Goal: Information Seeking & Learning: Learn about a topic

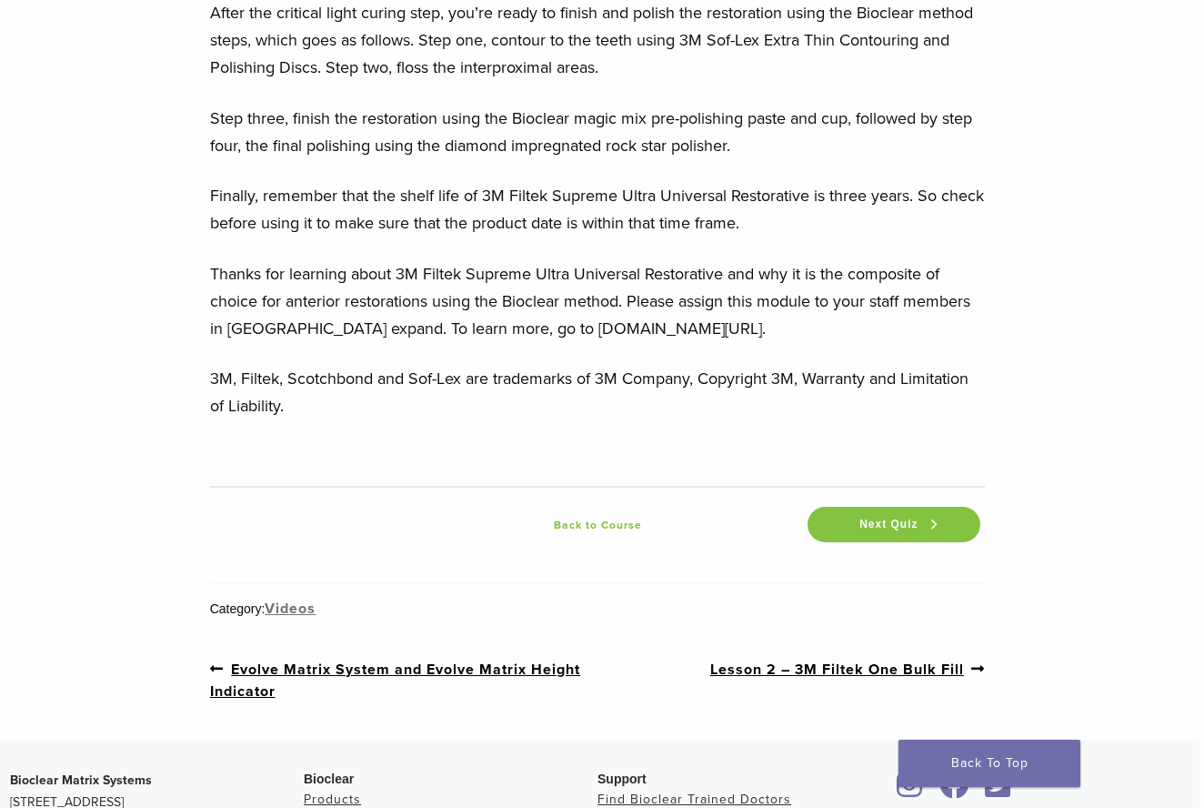
scroll to position [5855, 5]
click at [873, 524] on span "Next Quiz" at bounding box center [889, 524] width 80 height 14
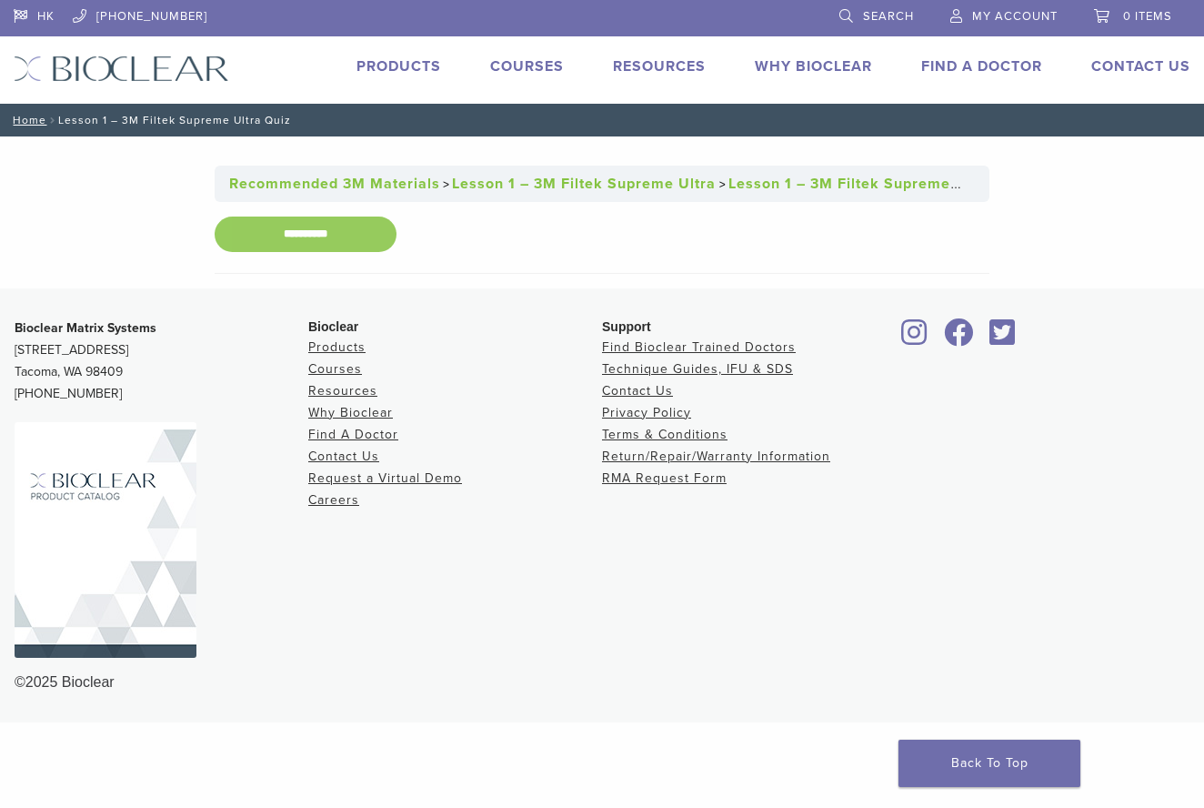
click at [319, 237] on input "**********" at bounding box center [306, 233] width 182 height 35
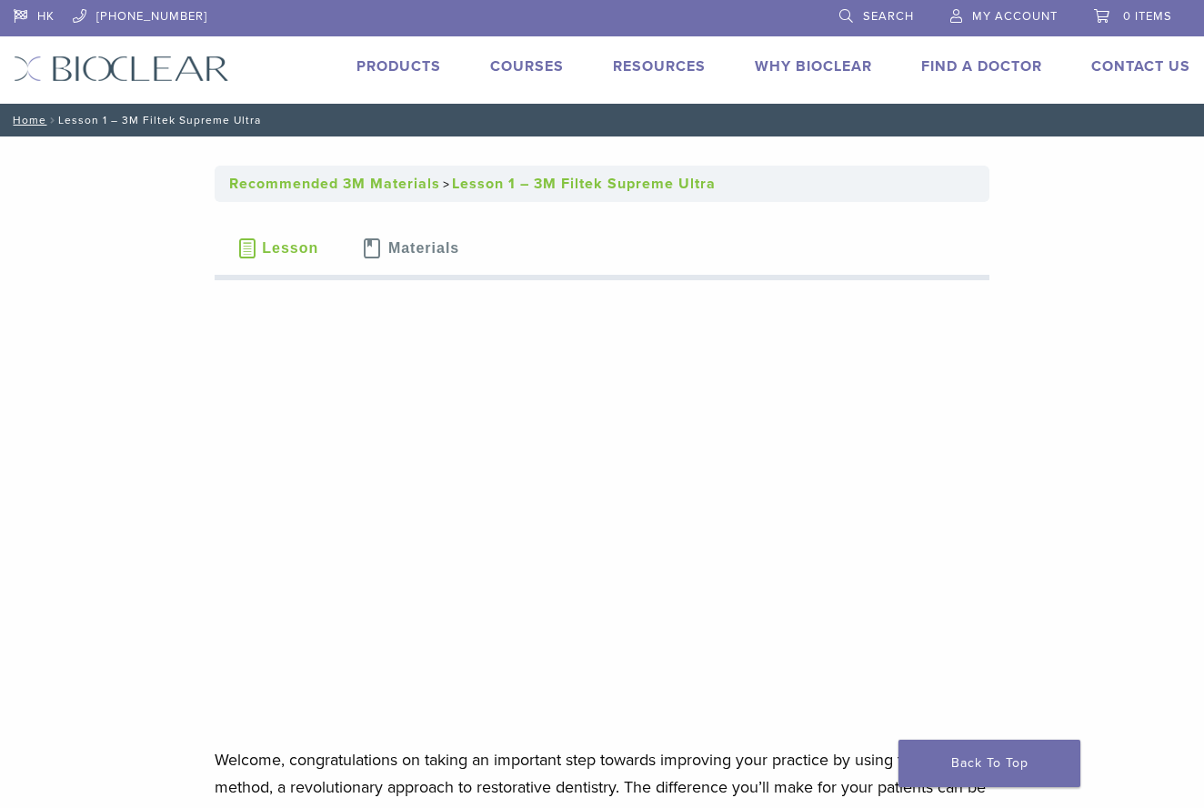
scroll to position [5855, 5]
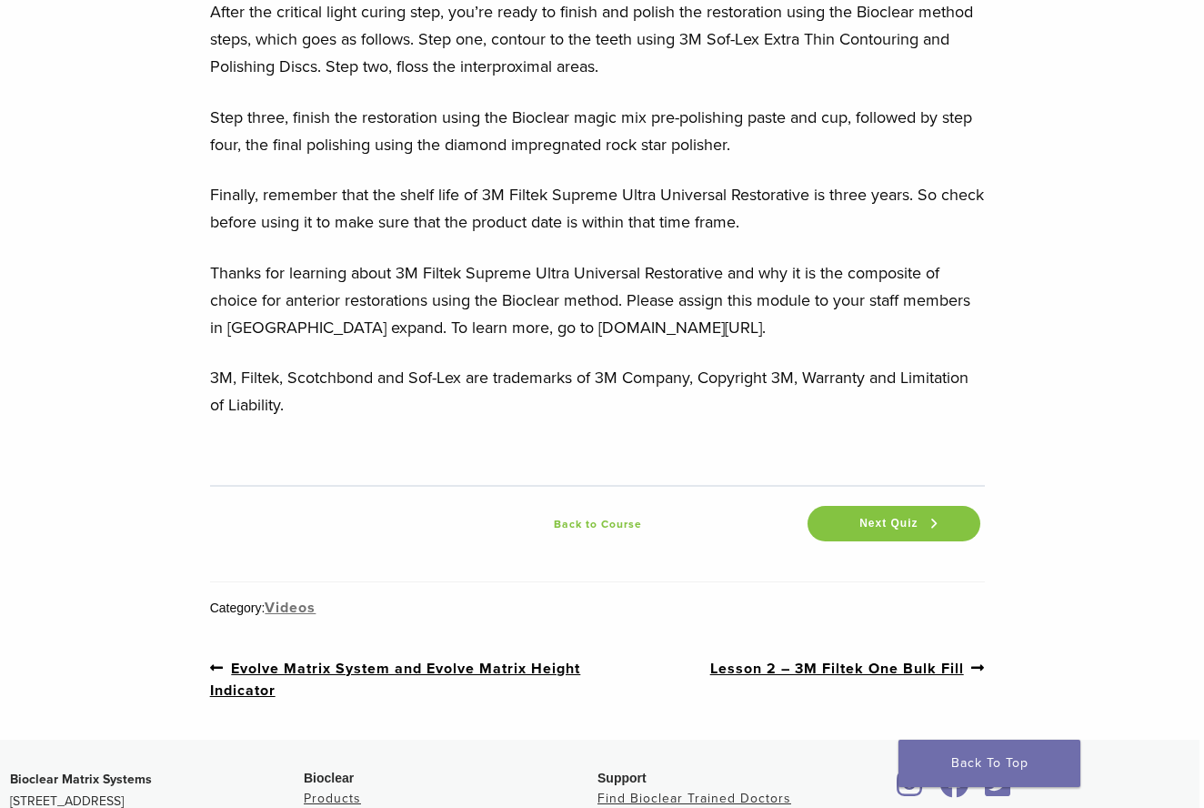
click at [591, 522] on link "Back to Course" at bounding box center [598, 524] width 412 height 22
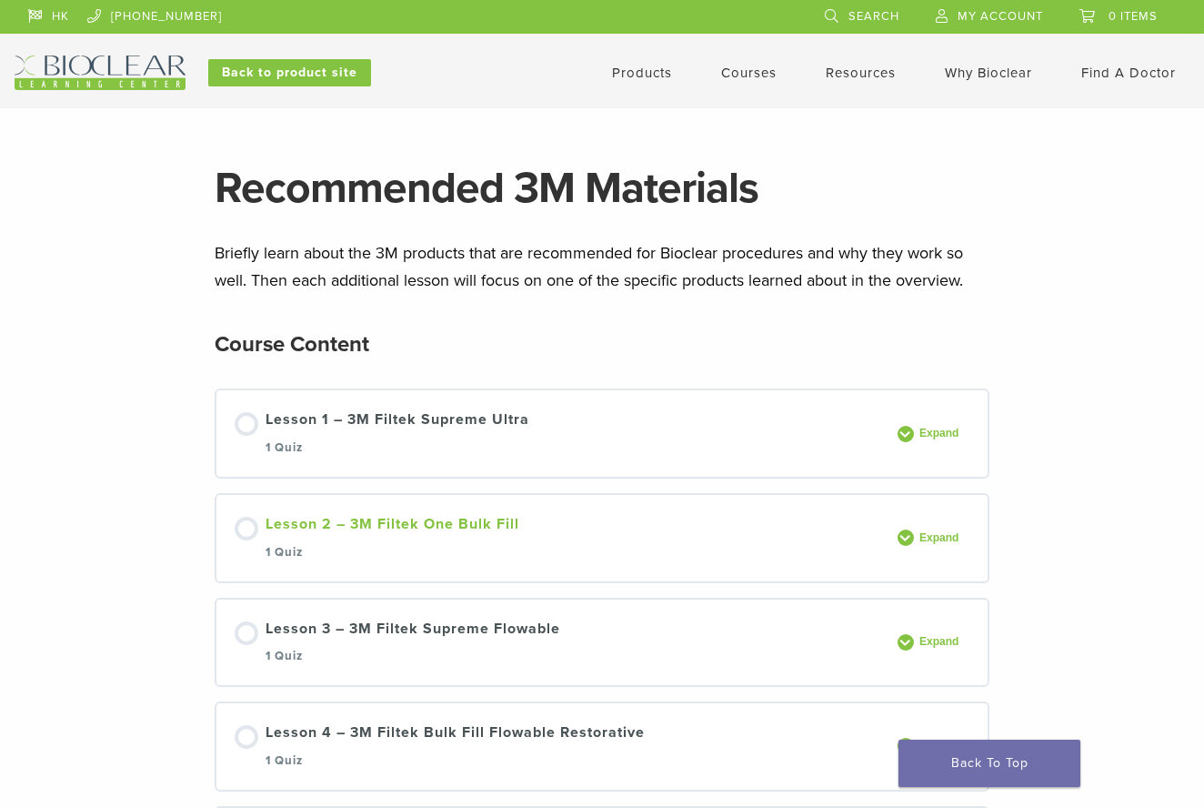
click at [394, 527] on div "Lesson 2 – 3M Filtek One Bulk Fill 1 Quiz" at bounding box center [393, 538] width 254 height 50
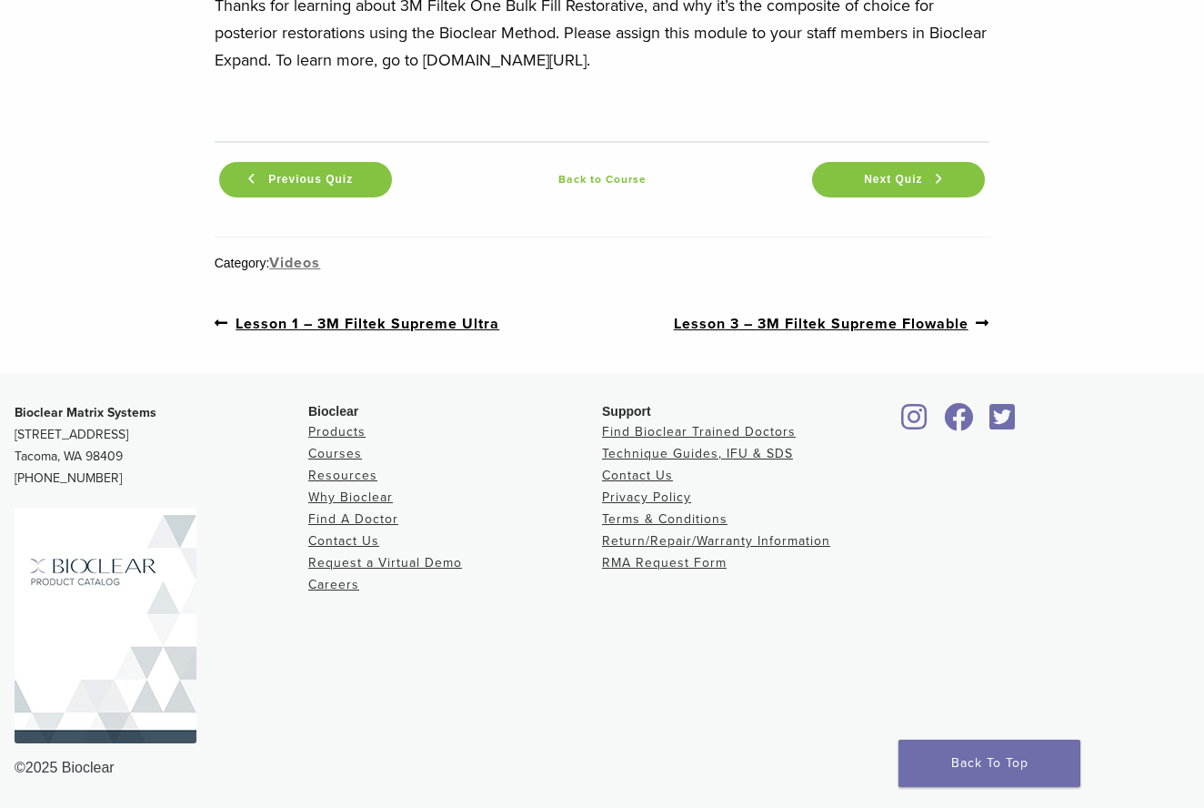
scroll to position [7152, 0]
click at [895, 325] on link "Next post: Lesson 3 – 3M Filtek Supreme Flowable" at bounding box center [832, 324] width 317 height 23
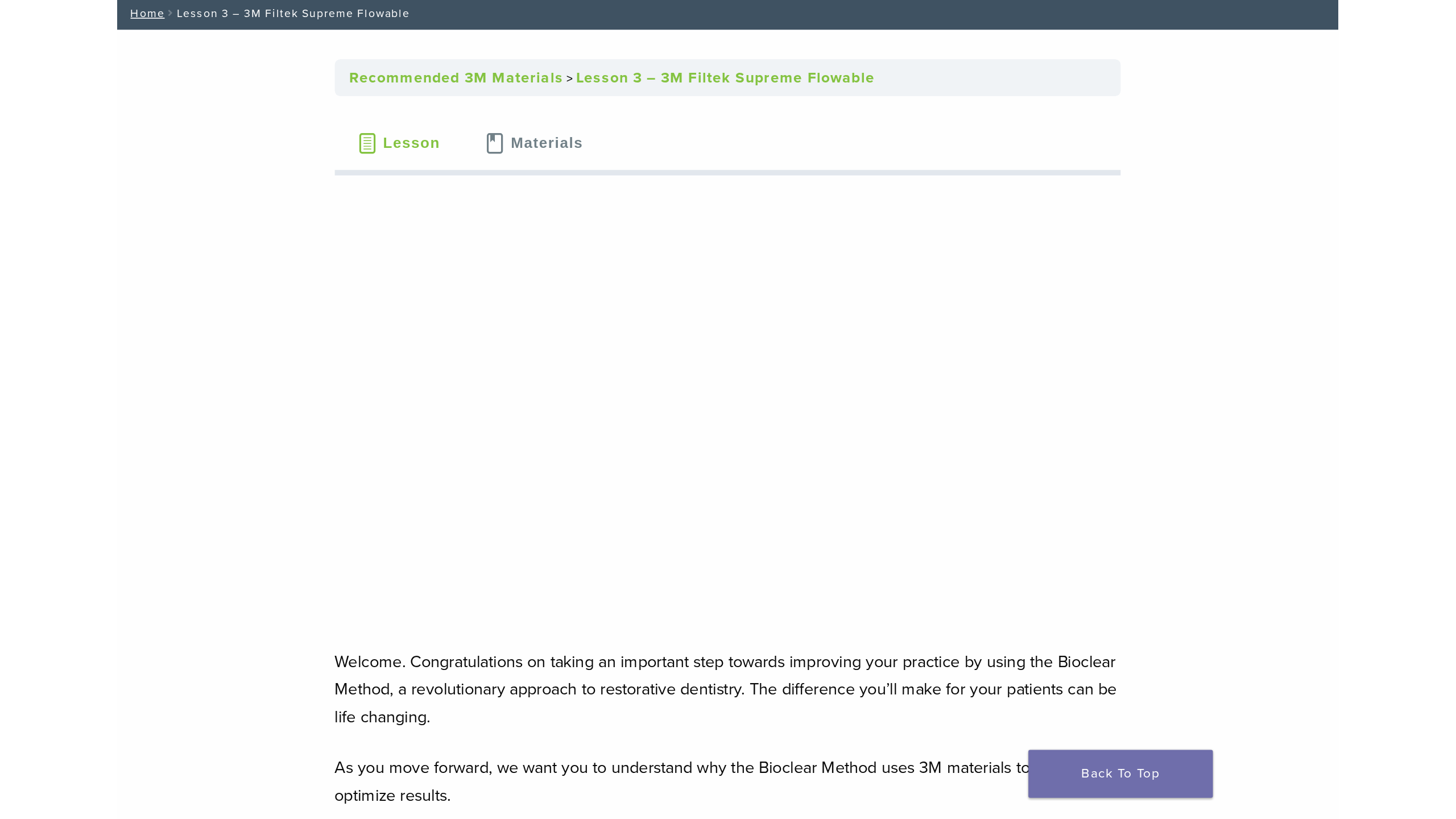
scroll to position [66, 0]
